Goal: Task Accomplishment & Management: Manage account settings

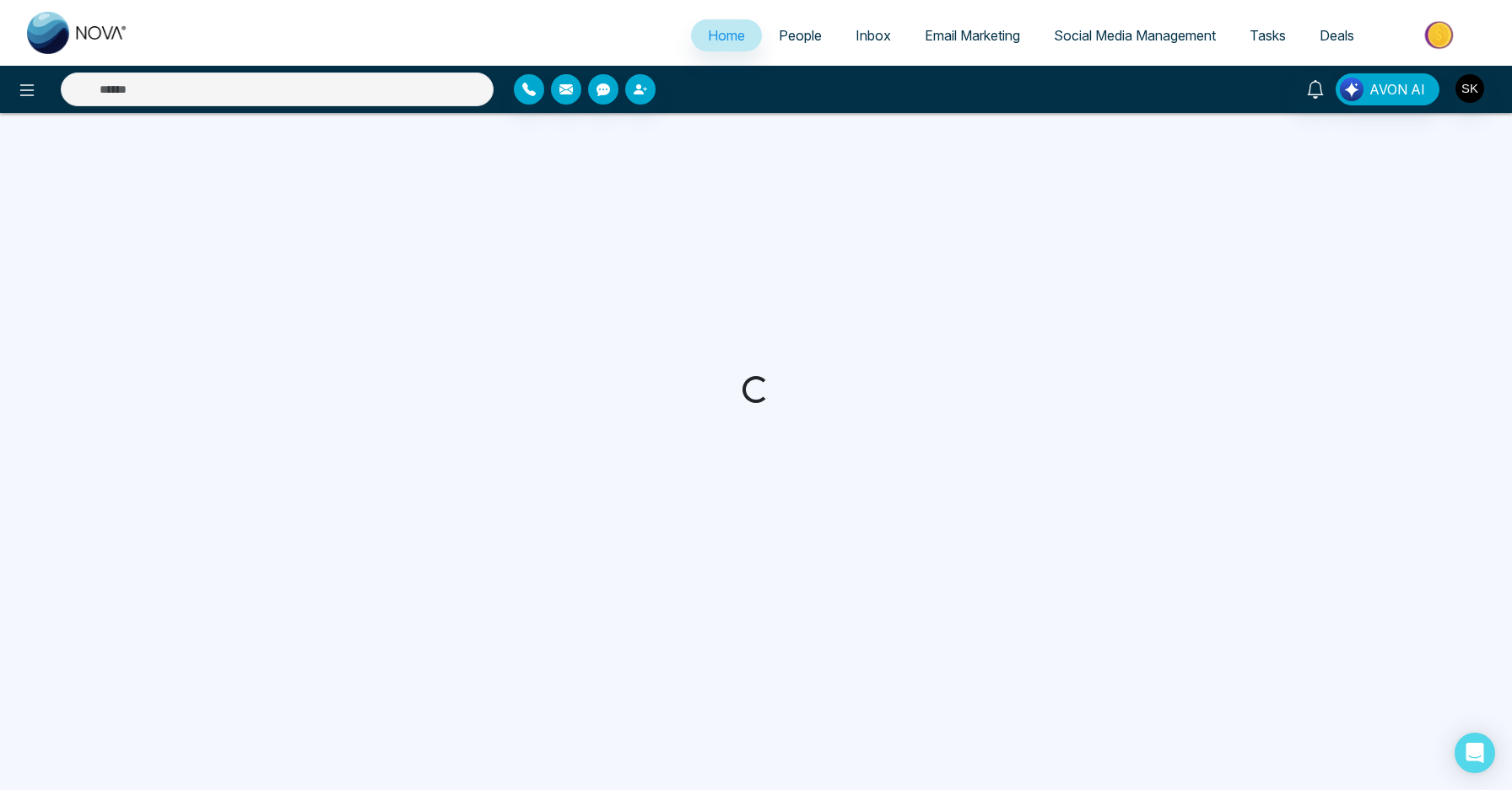
select select "*"
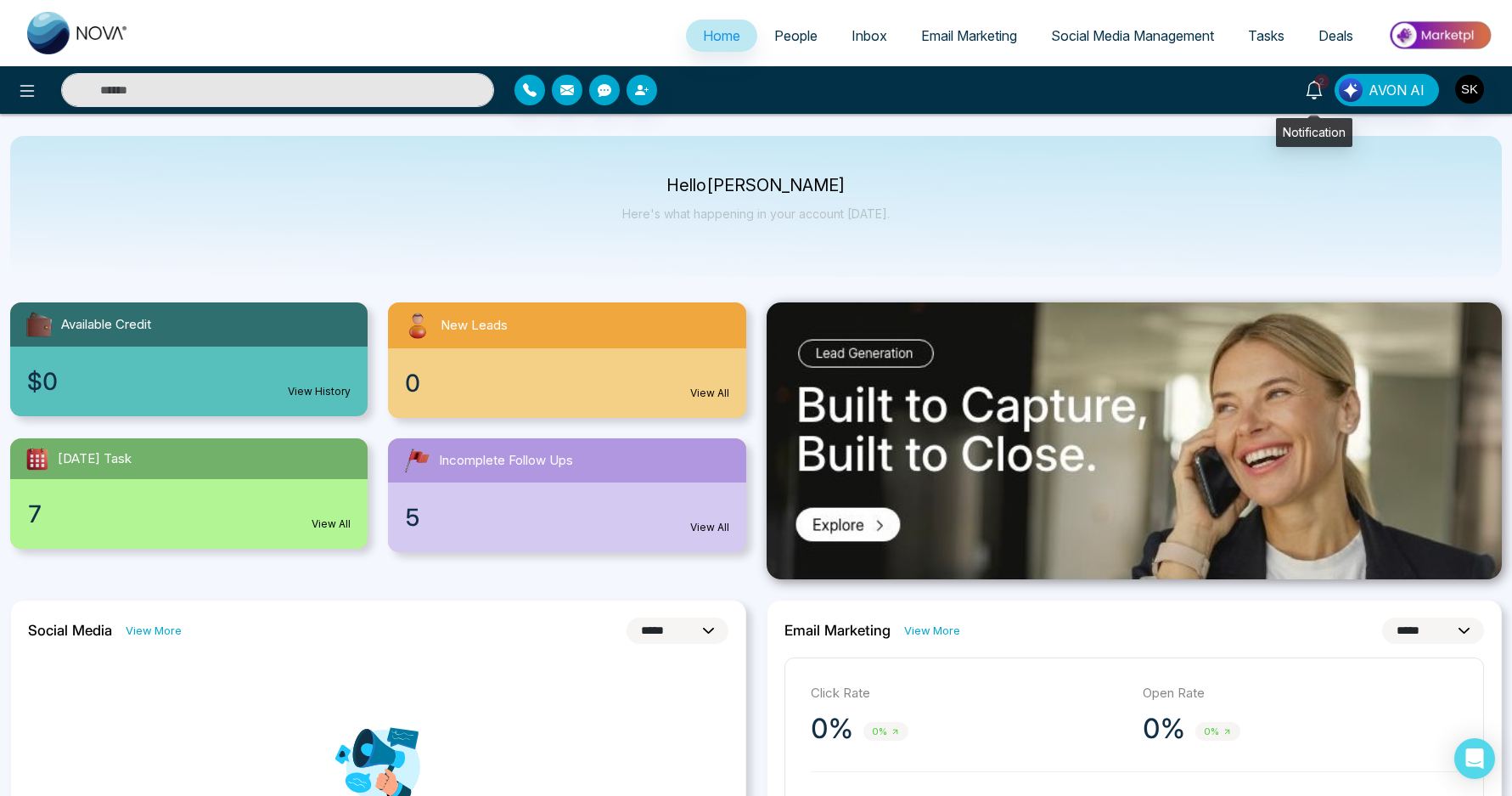
click at [1326, 93] on link "2" at bounding box center [1314, 88] width 40 height 30
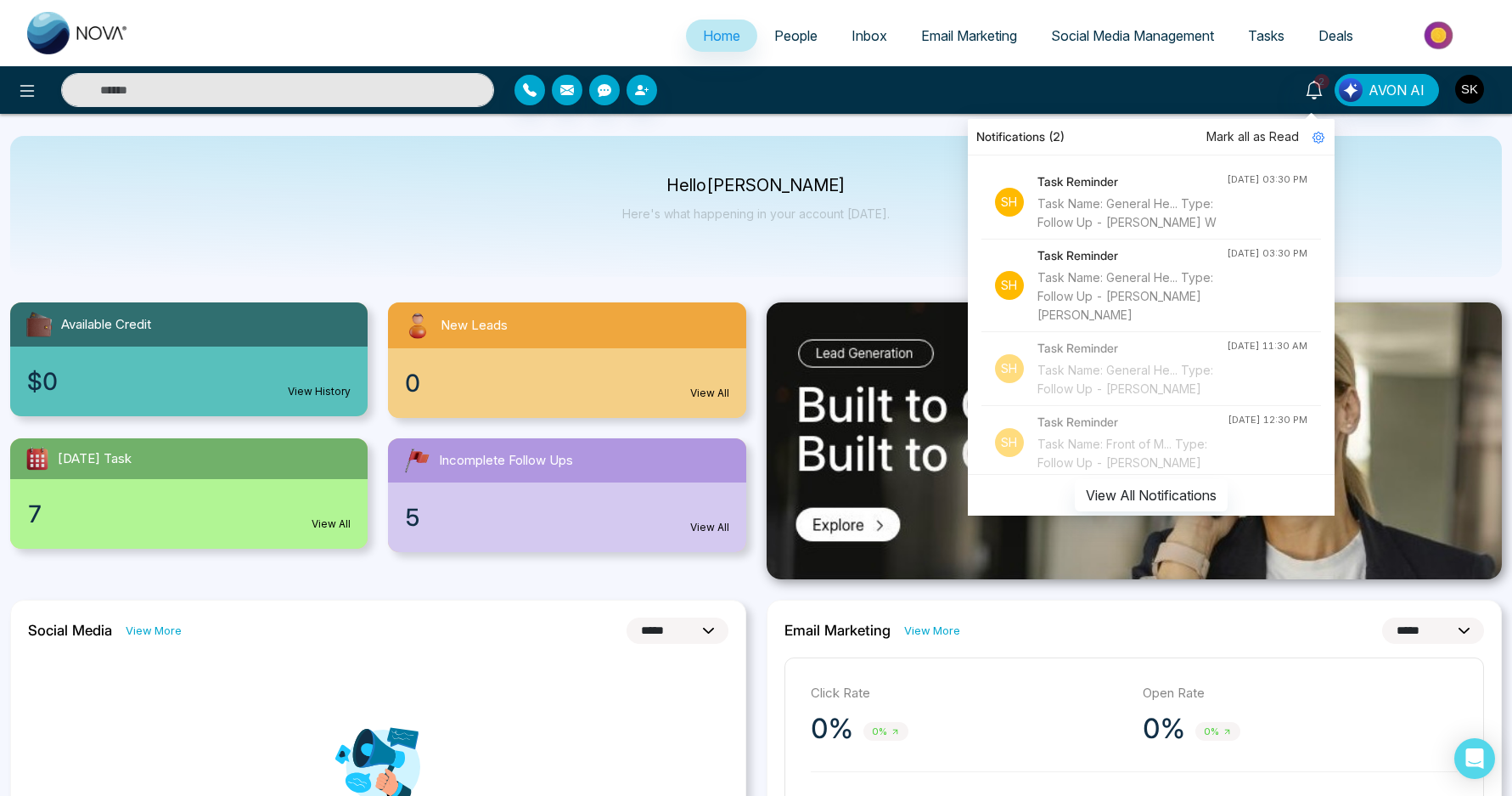
click at [539, 225] on div "Hello [PERSON_NAME] Here's what happening in your account [DATE]." at bounding box center [755, 206] width 1491 height 141
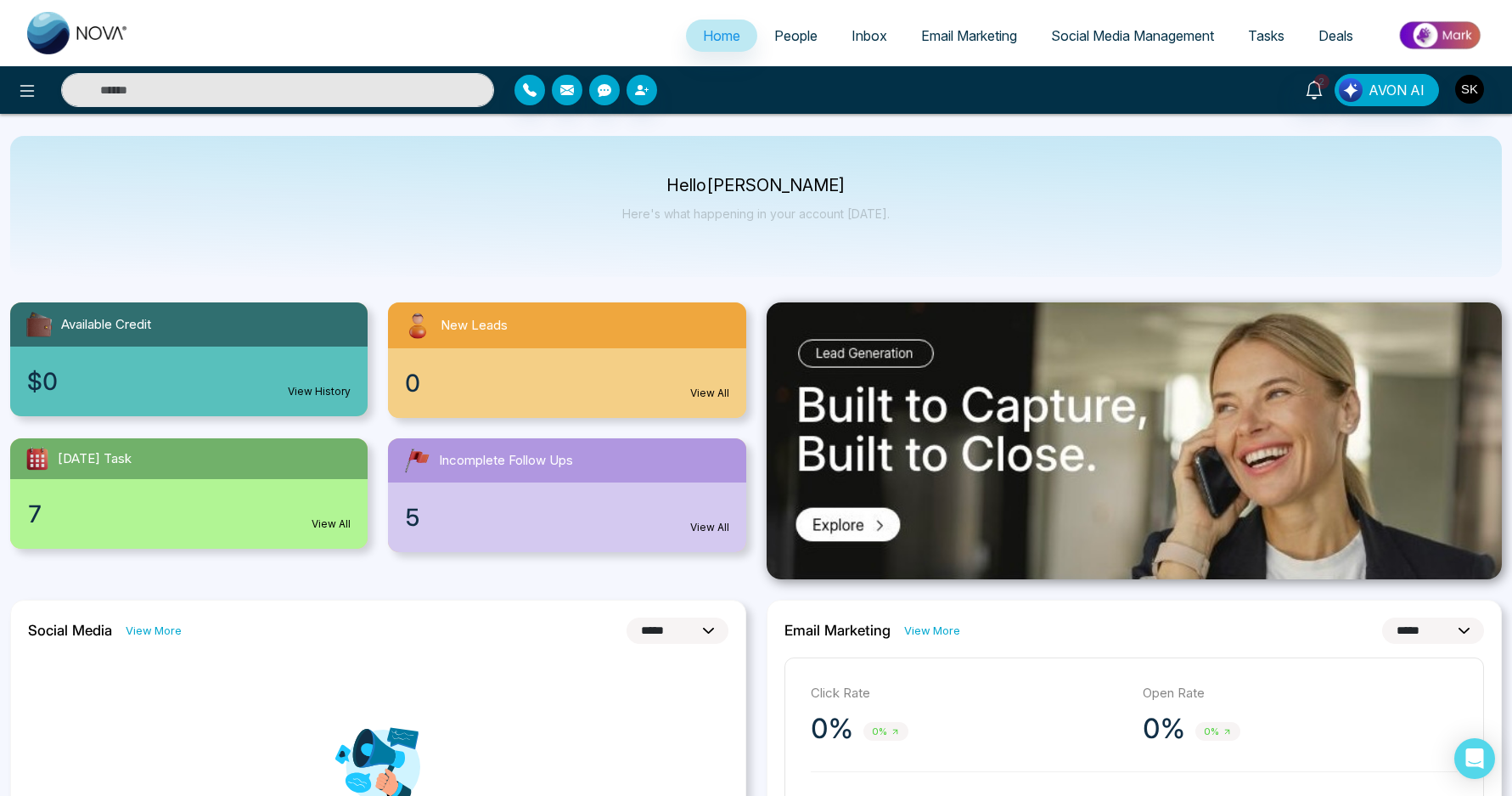
click at [1323, 85] on span "2" at bounding box center [1322, 81] width 15 height 15
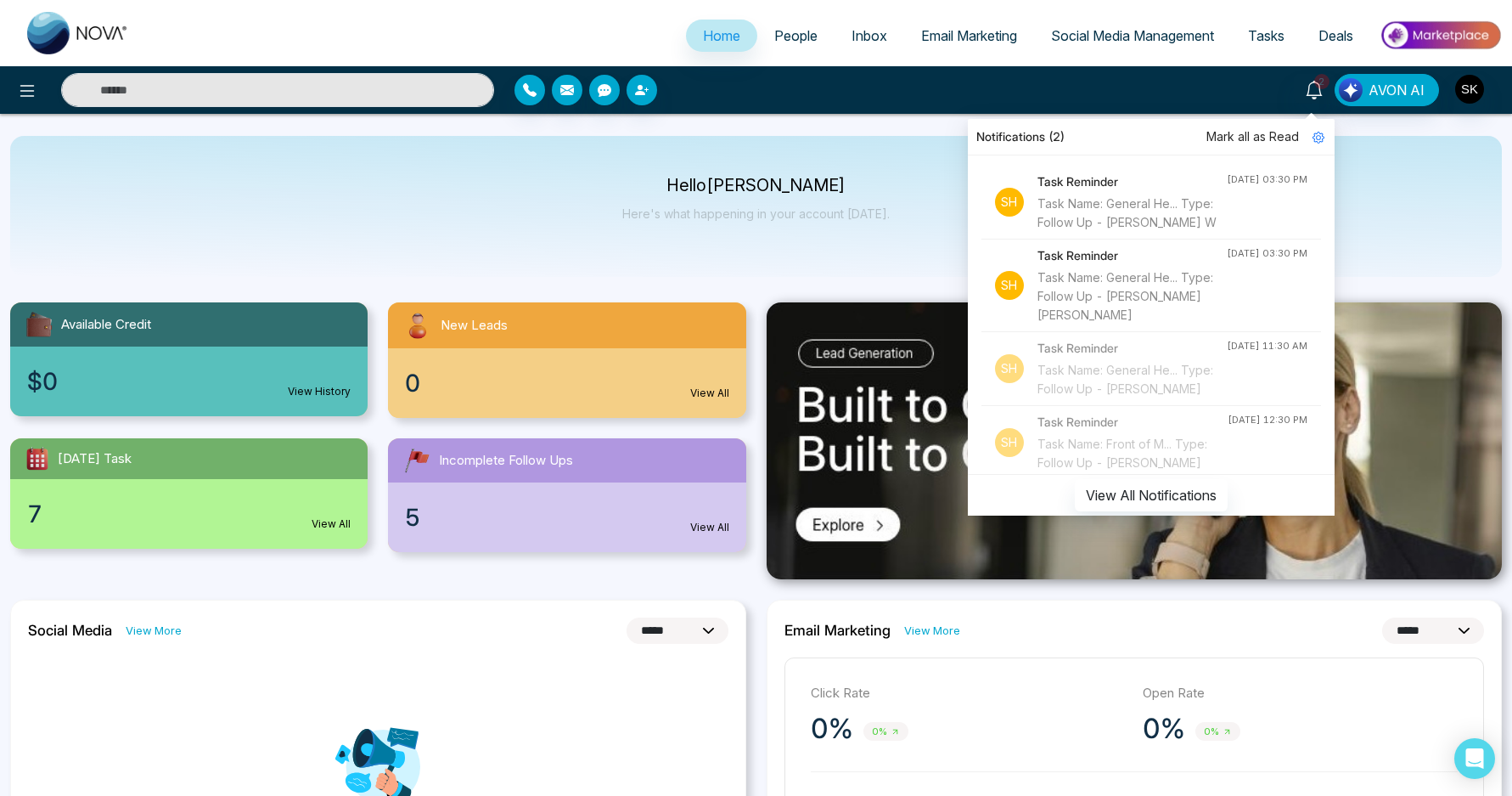
click at [720, 180] on p "Hello [PERSON_NAME]" at bounding box center [756, 186] width 268 height 14
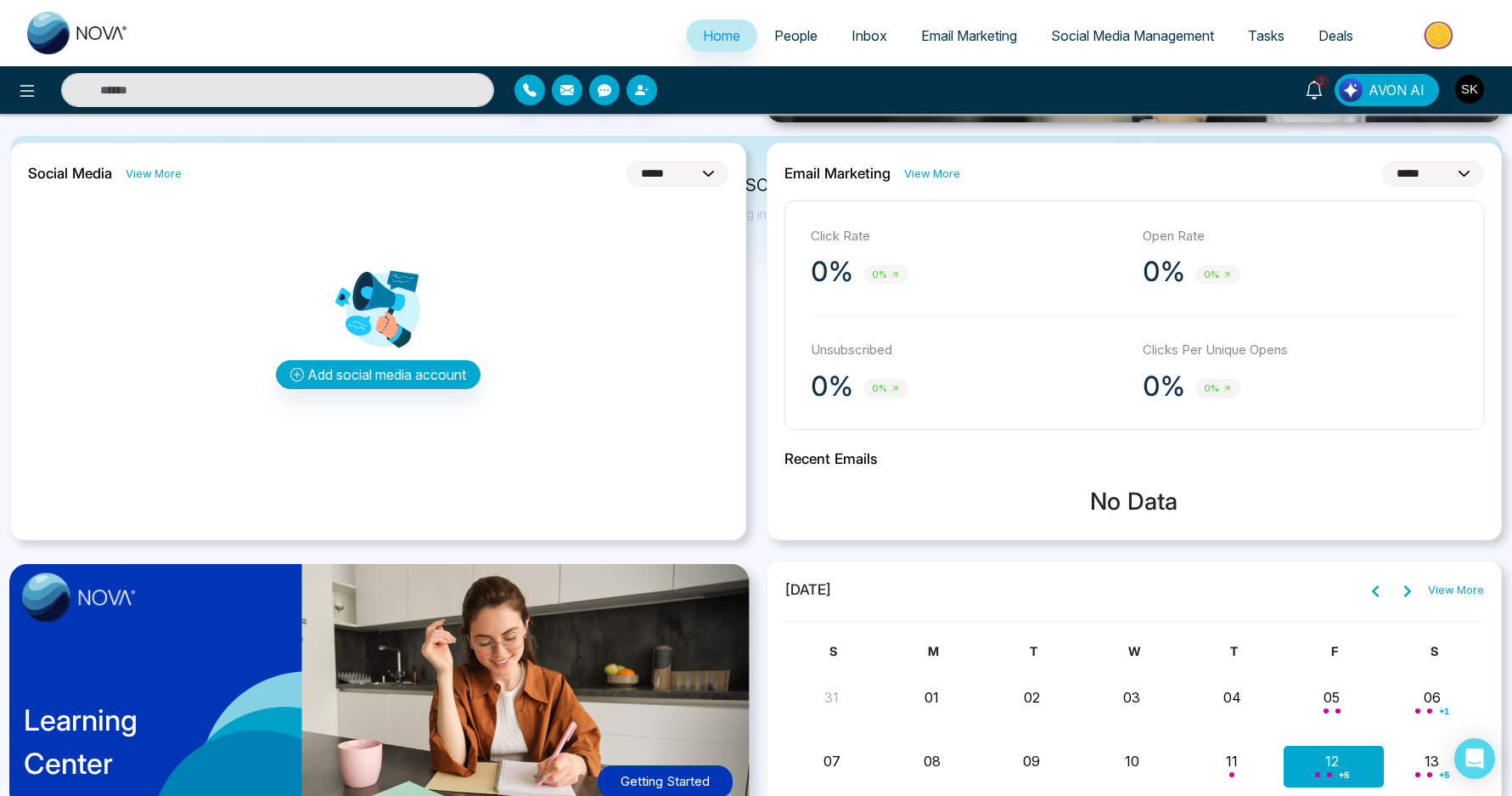
scroll to position [579, 0]
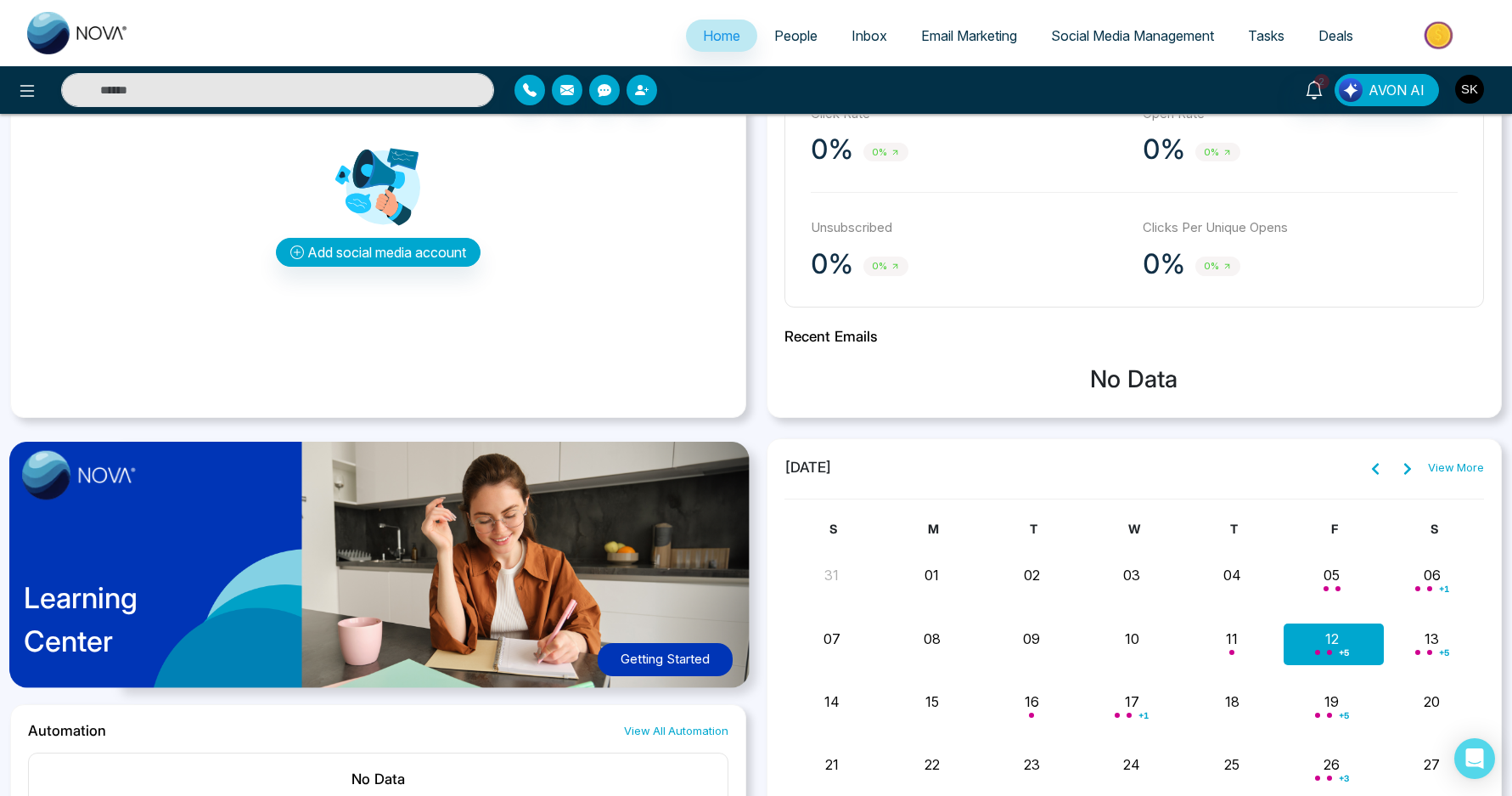
click at [1465, 84] on img "button" at bounding box center [1470, 89] width 29 height 29
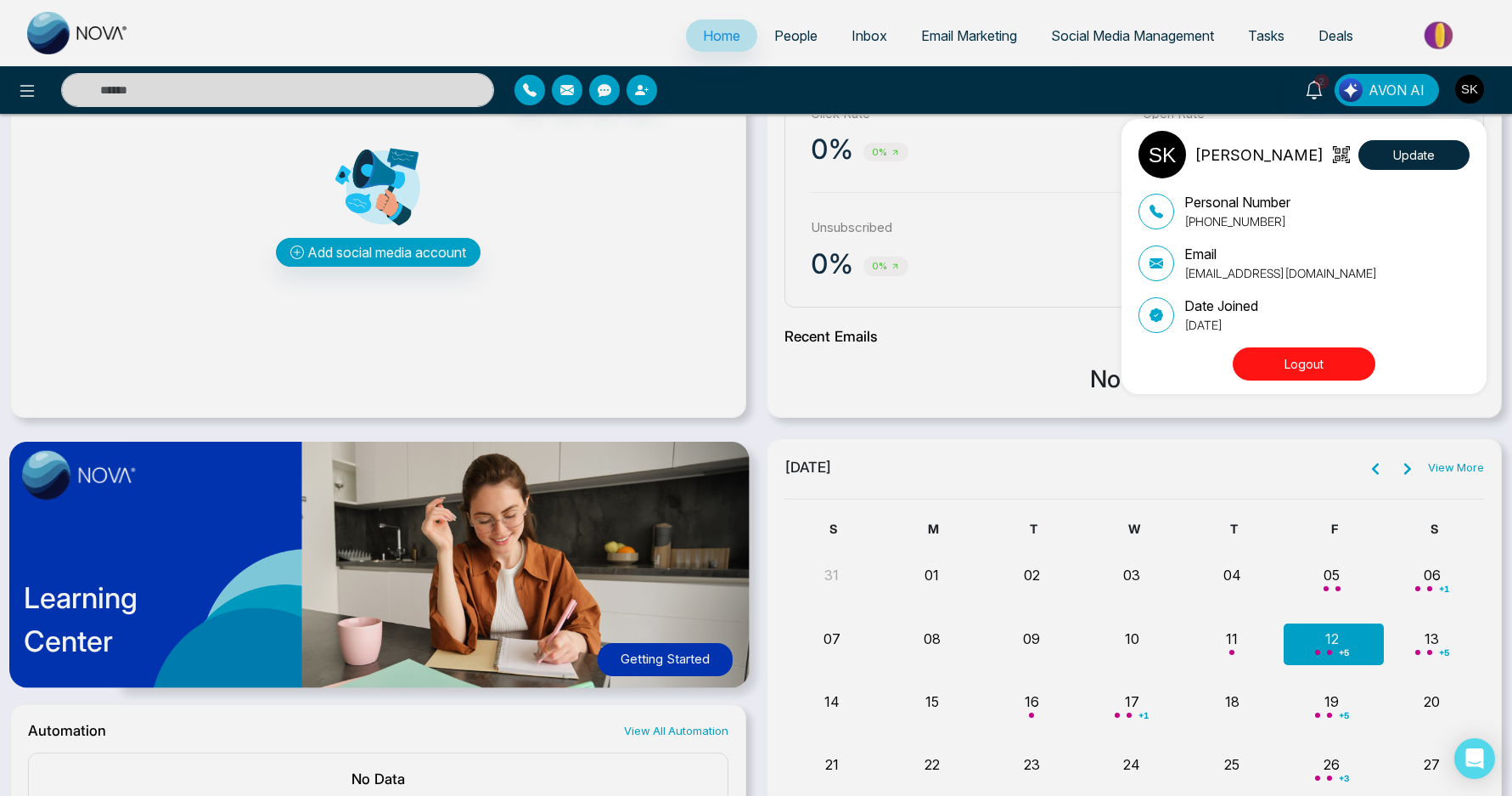
click at [1322, 367] on button "Logout" at bounding box center [1304, 364] width 143 height 33
